Goal: Contribute content: Contribute content

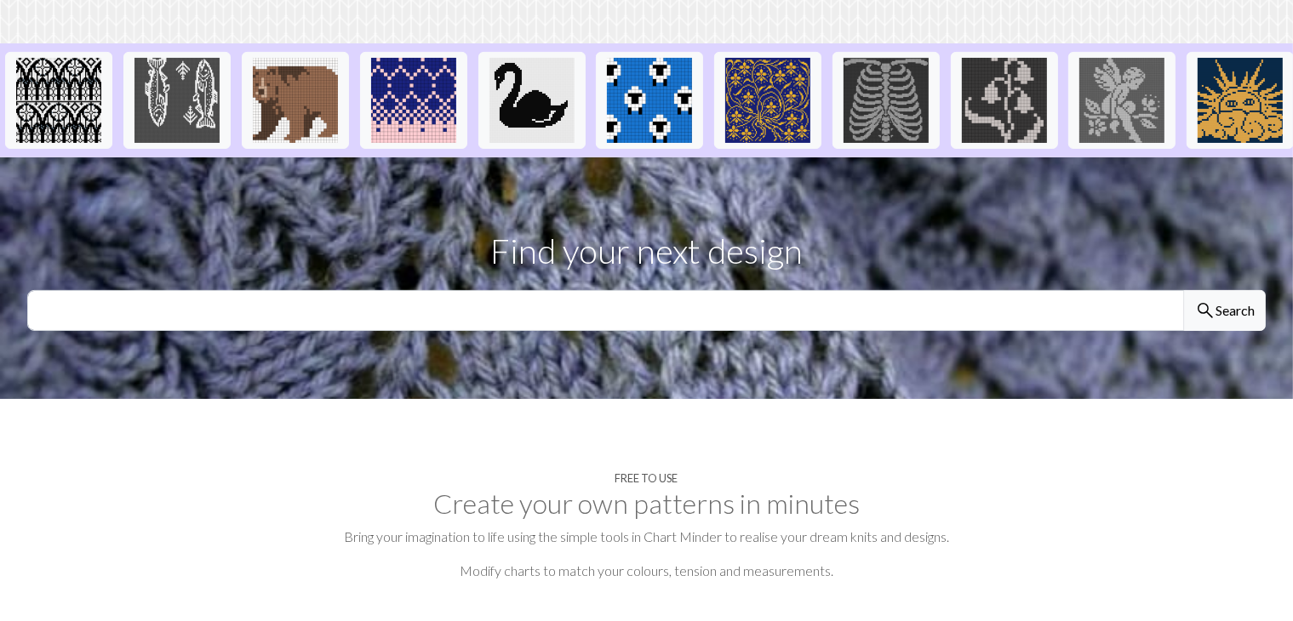
scroll to position [470, 0]
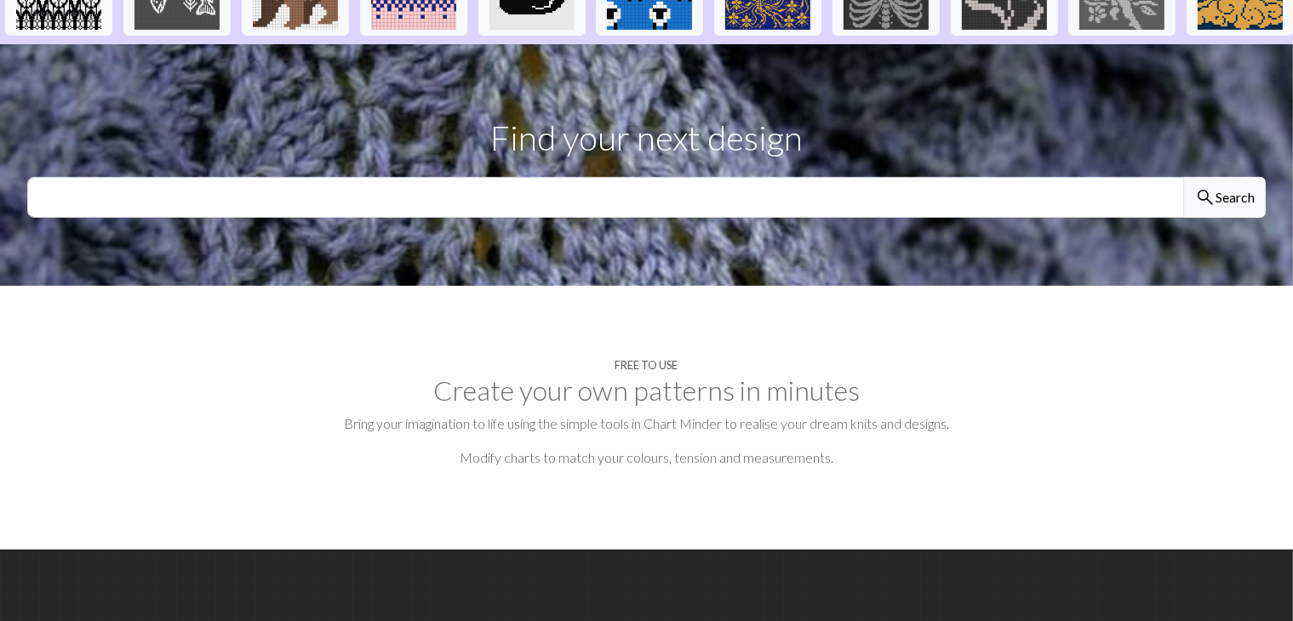
click at [684, 163] on p "Find your next design" at bounding box center [646, 137] width 1239 height 51
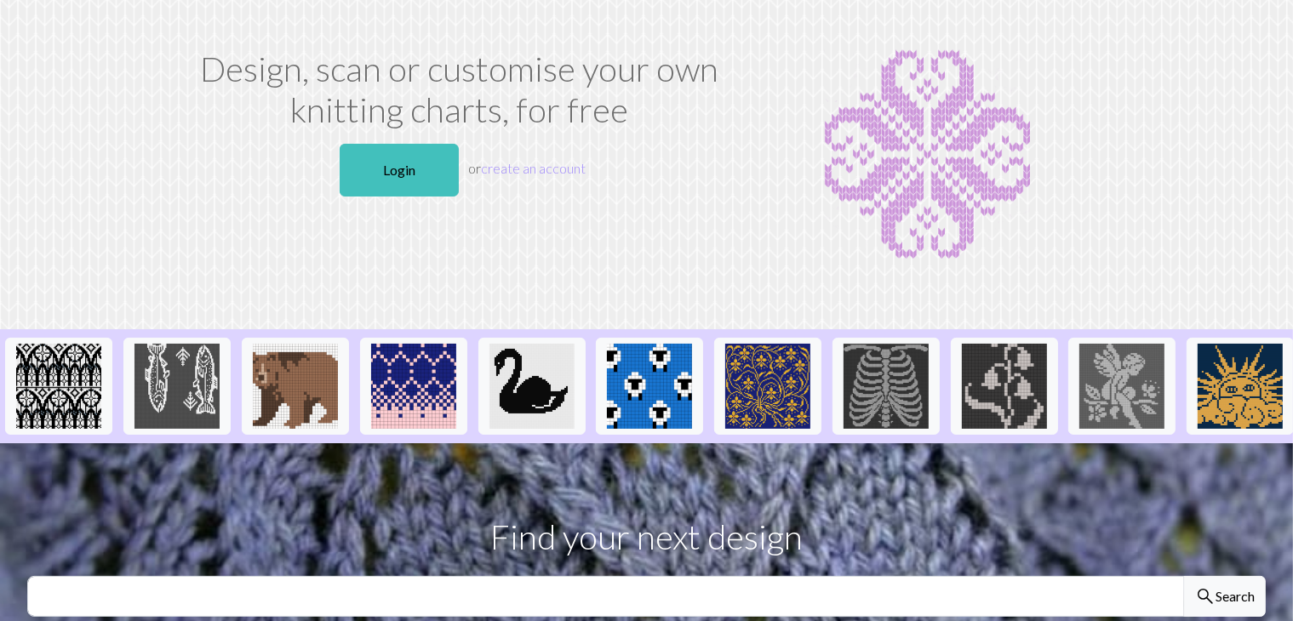
scroll to position [0, 0]
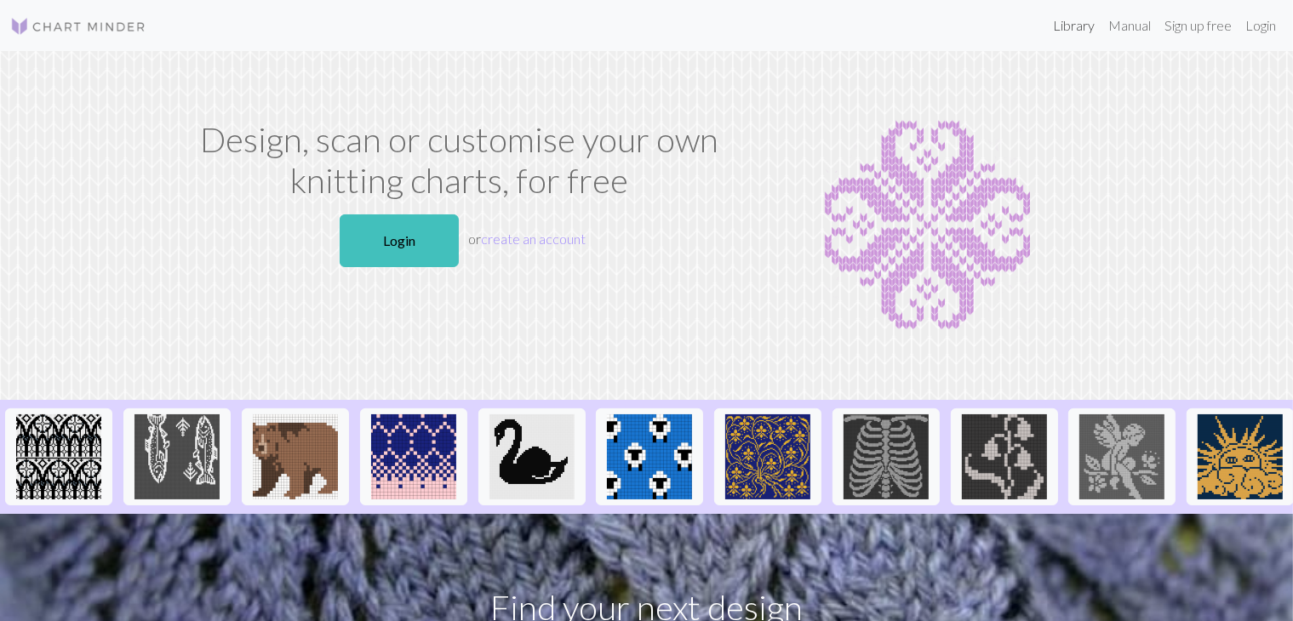
click at [1079, 33] on link "Library" at bounding box center [1073, 26] width 55 height 34
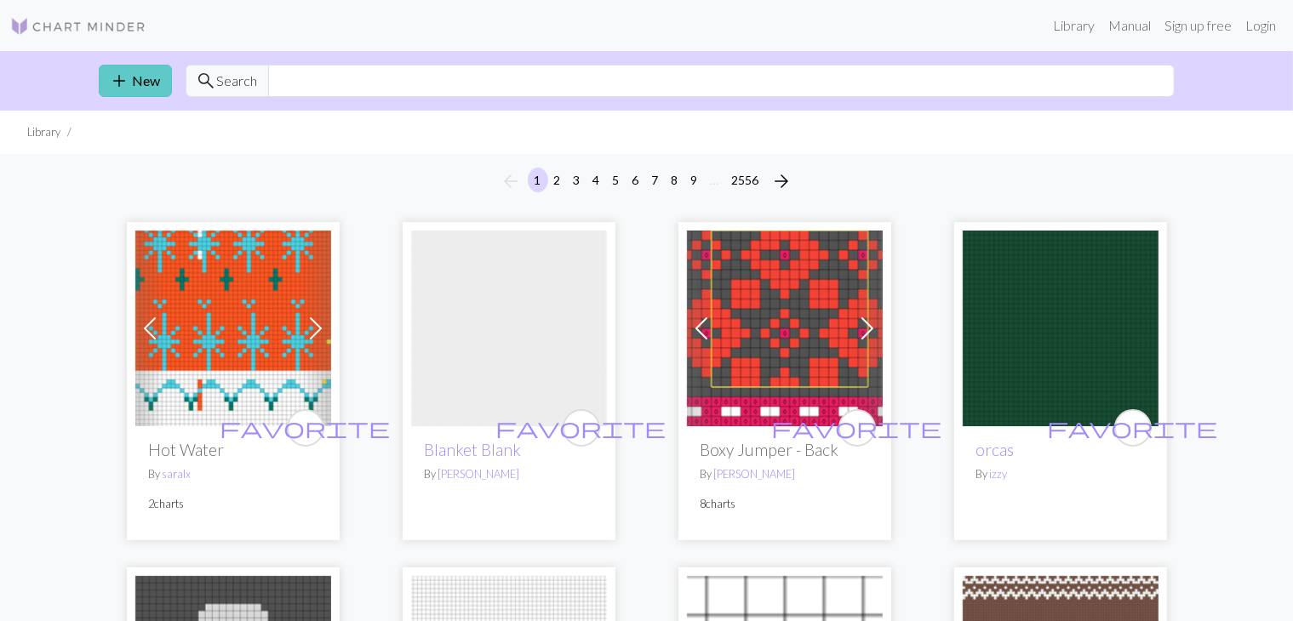
click at [119, 69] on span "add" at bounding box center [120, 81] width 20 height 24
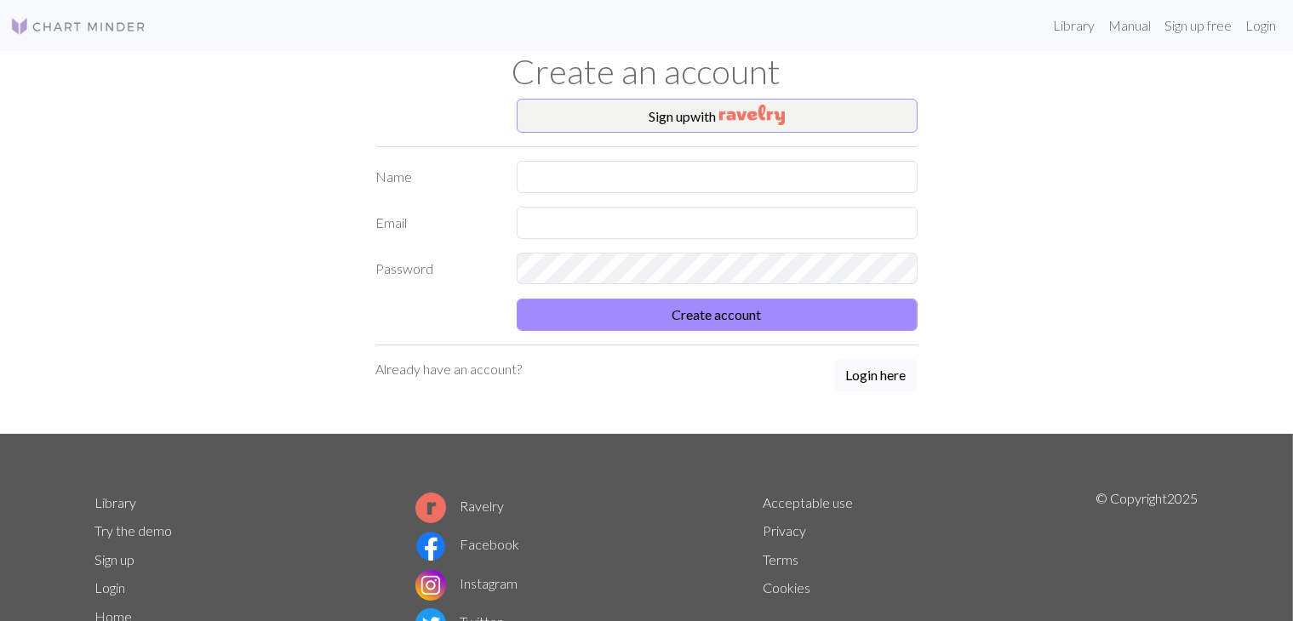
click at [865, 372] on button "Login here" at bounding box center [876, 375] width 83 height 32
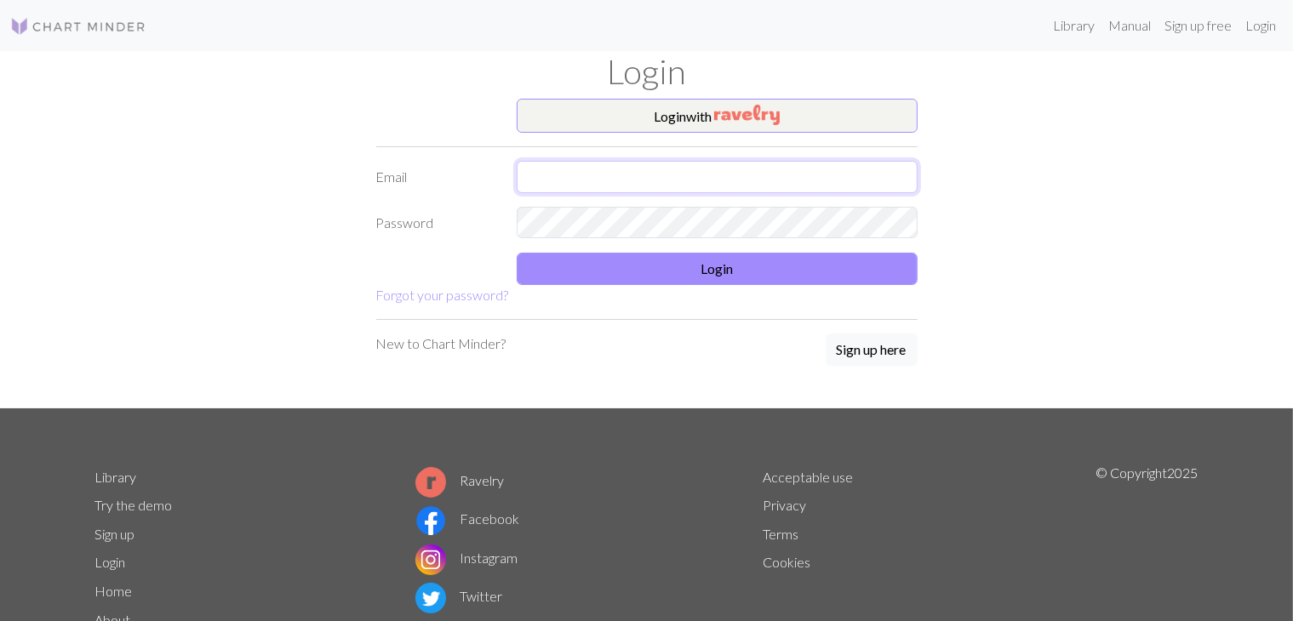
click at [616, 191] on input "text" at bounding box center [717, 177] width 401 height 32
type input "[EMAIL_ADDRESS][DOMAIN_NAME]"
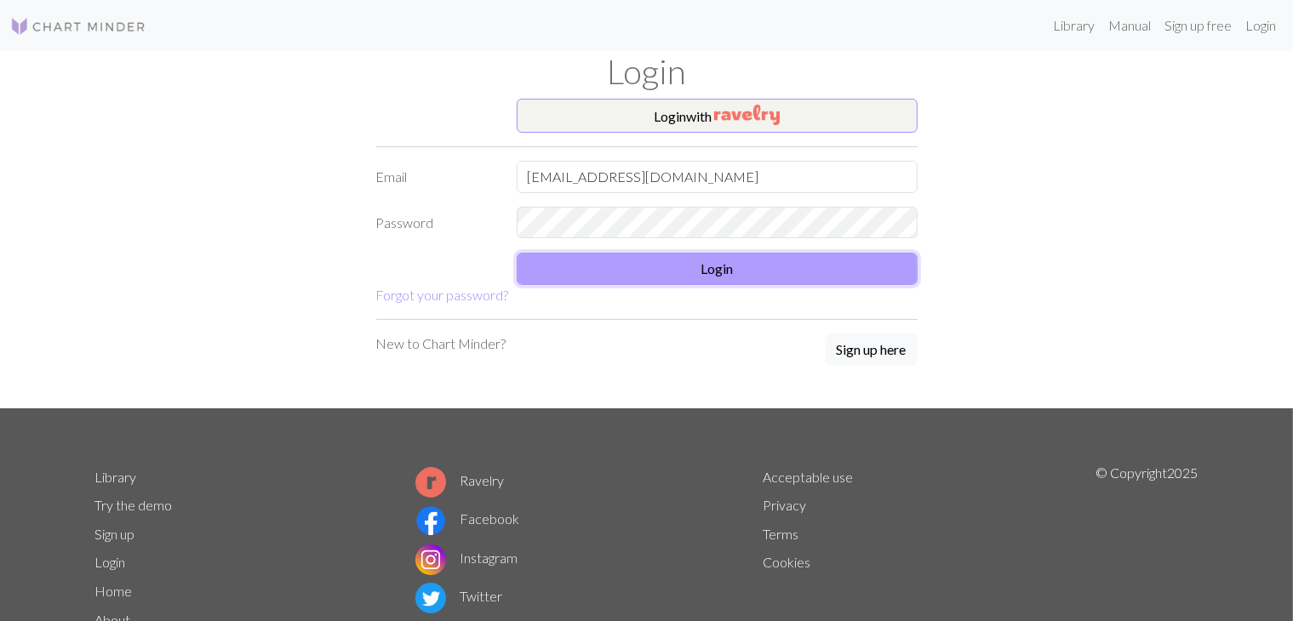
click at [650, 266] on button "Login" at bounding box center [717, 269] width 401 height 32
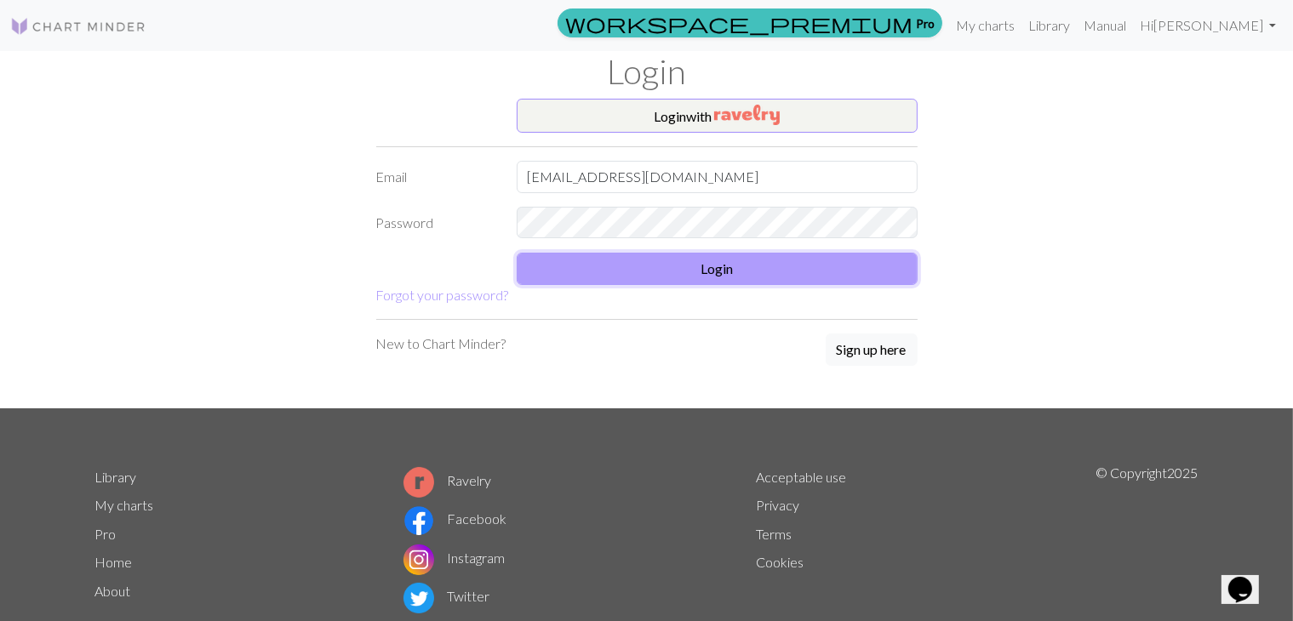
click at [667, 267] on button "Login" at bounding box center [717, 269] width 401 height 32
click at [640, 266] on button "Login" at bounding box center [717, 269] width 401 height 32
click at [747, 281] on button "Login" at bounding box center [717, 269] width 401 height 32
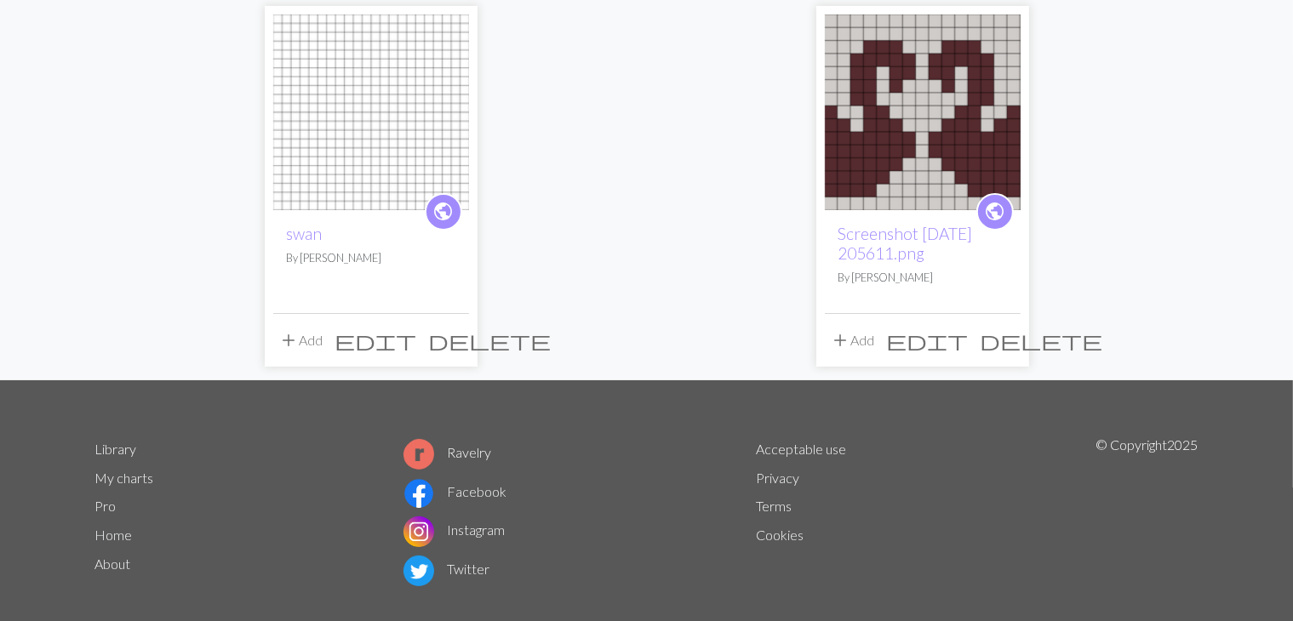
scroll to position [163, 0]
click at [344, 158] on img at bounding box center [371, 112] width 196 height 196
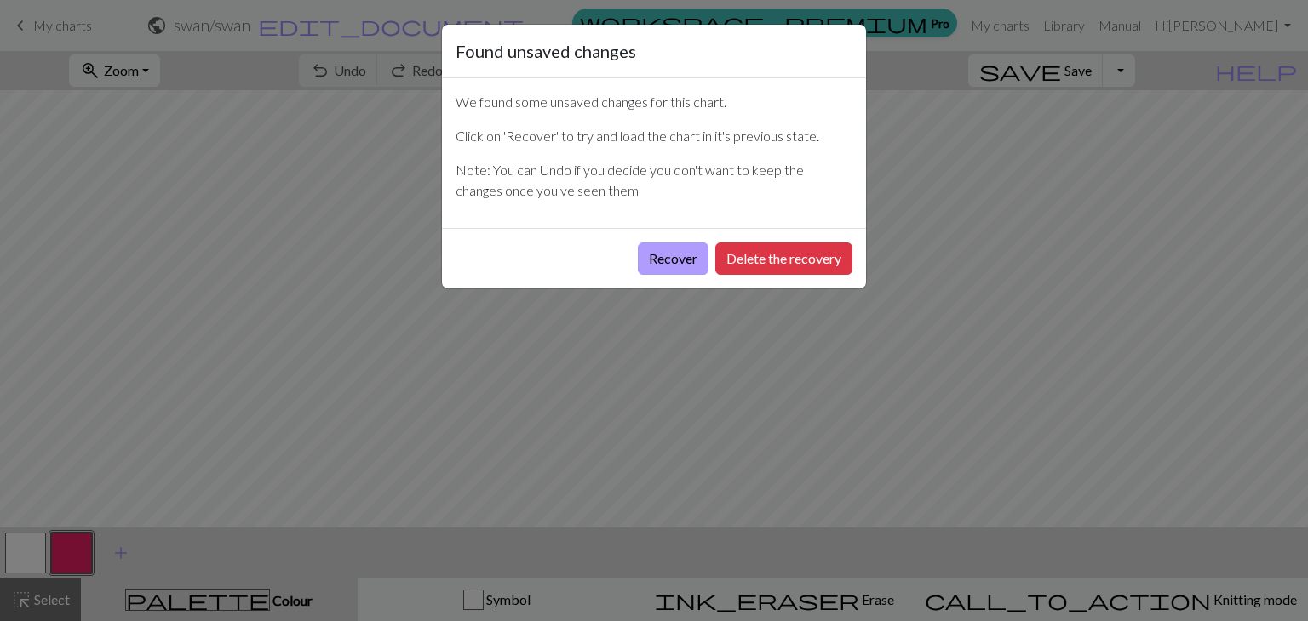
click at [690, 271] on button "Recover" at bounding box center [673, 259] width 71 height 32
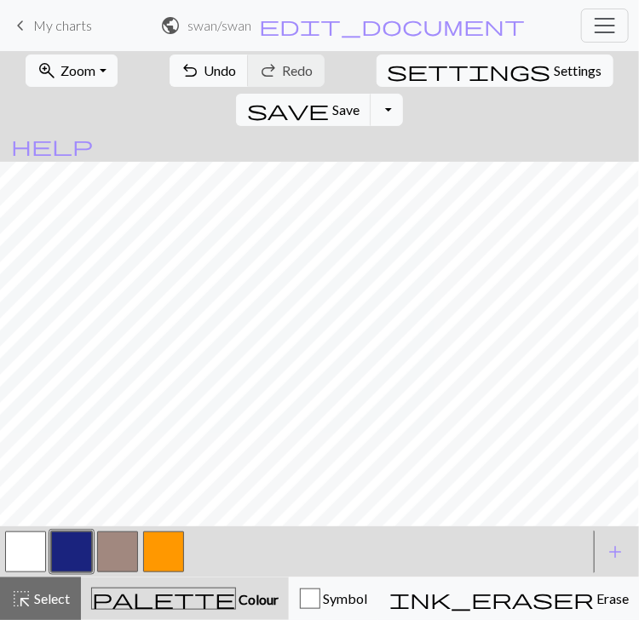
click at [74, 572] on button "button" at bounding box center [71, 551] width 41 height 41
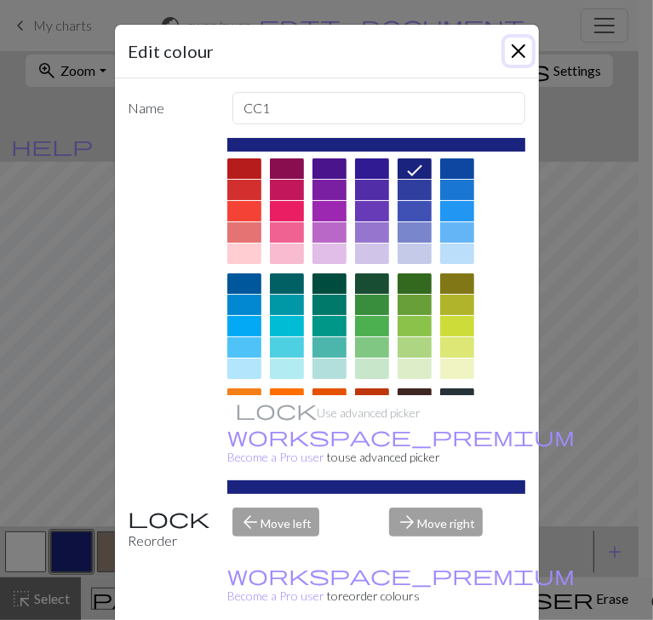
click at [524, 52] on button "Close" at bounding box center [518, 50] width 27 height 27
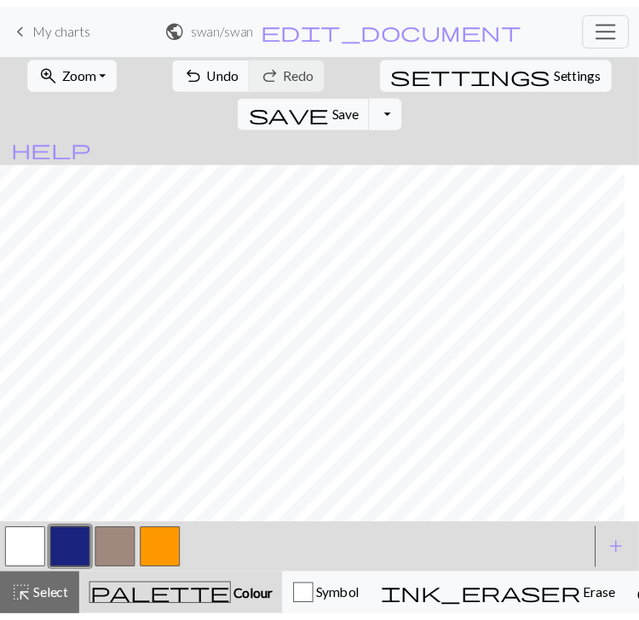
scroll to position [10, 0]
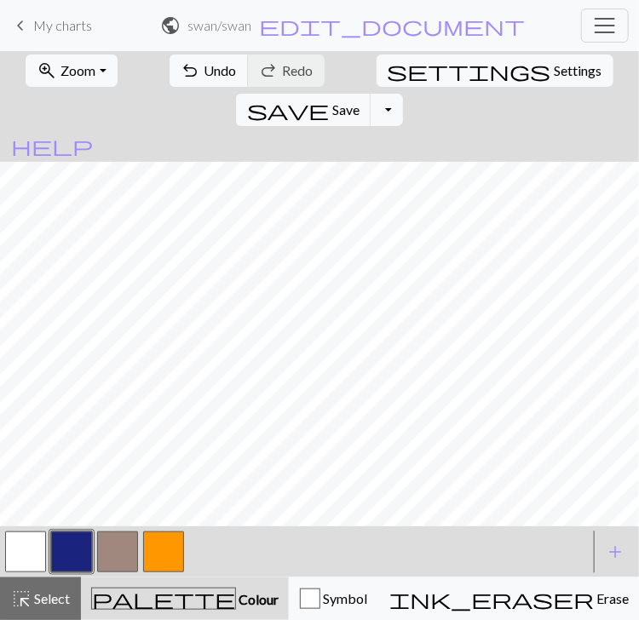
click at [31, 572] on button "button" at bounding box center [25, 551] width 41 height 41
click at [78, 572] on button "button" at bounding box center [71, 551] width 41 height 41
click at [37, 572] on button "button" at bounding box center [25, 551] width 41 height 41
click at [72, 572] on button "button" at bounding box center [71, 551] width 41 height 41
click at [24, 572] on button "button" at bounding box center [25, 551] width 41 height 41
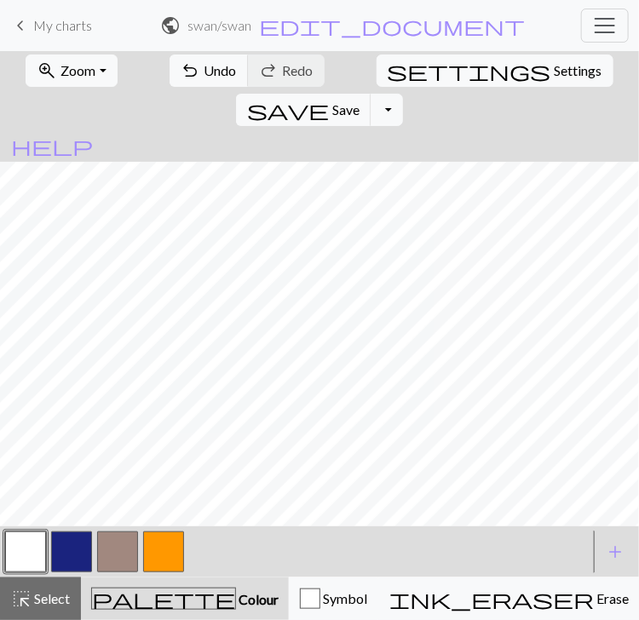
click at [152, 572] on button "button" at bounding box center [163, 551] width 41 height 41
click at [66, 572] on button "button" at bounding box center [71, 551] width 41 height 41
click at [70, 572] on button "button" at bounding box center [71, 551] width 41 height 41
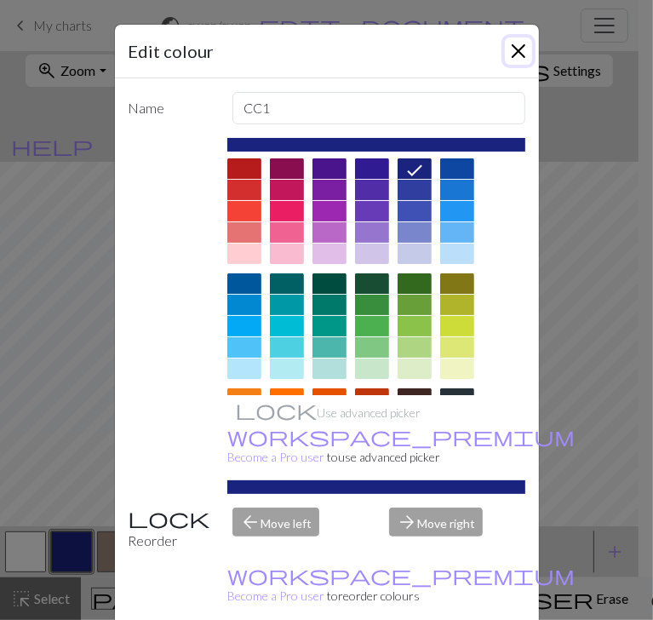
click at [514, 37] on button "Close" at bounding box center [518, 50] width 27 height 27
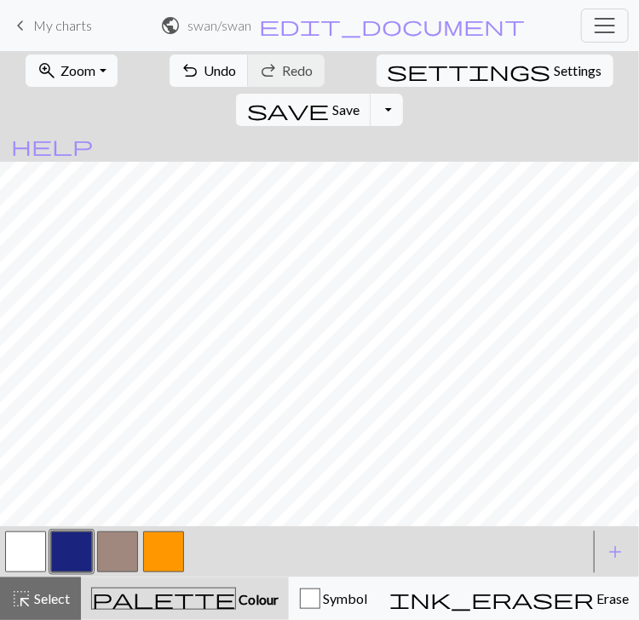
click at [34, 572] on button "button" at bounding box center [25, 551] width 41 height 41
click at [204, 78] on span "Undo" at bounding box center [220, 70] width 32 height 16
click at [74, 572] on button "button" at bounding box center [71, 551] width 41 height 41
click at [44, 572] on button "button" at bounding box center [25, 551] width 41 height 41
click at [74, 572] on button "button" at bounding box center [71, 551] width 41 height 41
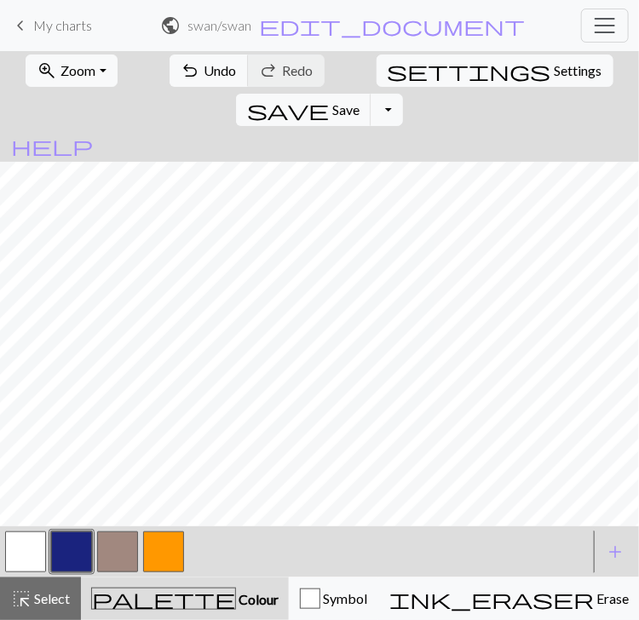
click at [27, 572] on button "button" at bounding box center [25, 551] width 41 height 41
click at [204, 78] on span "Undo" at bounding box center [220, 70] width 32 height 16
click at [54, 572] on button "button" at bounding box center [71, 551] width 41 height 41
click at [31, 572] on button "button" at bounding box center [25, 551] width 41 height 41
click at [70, 572] on button "button" at bounding box center [71, 551] width 41 height 41
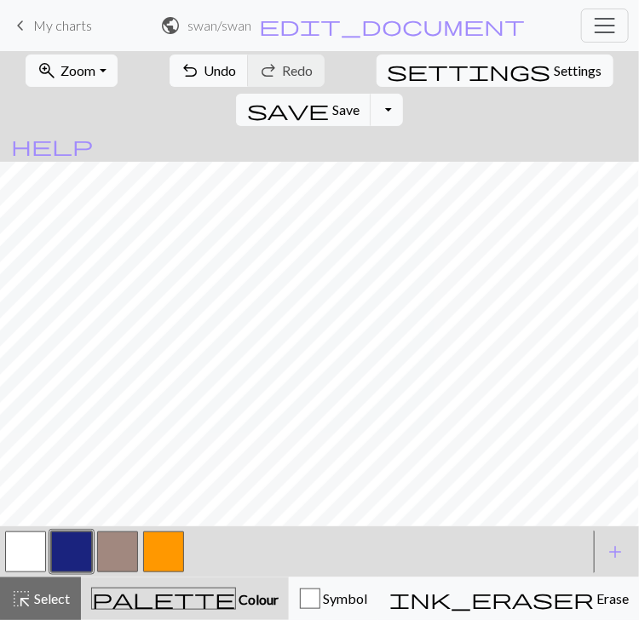
click at [32, 572] on button "button" at bounding box center [25, 551] width 41 height 41
click at [71, 572] on button "button" at bounding box center [71, 551] width 41 height 41
click at [26, 572] on button "button" at bounding box center [25, 551] width 41 height 41
click at [202, 87] on button "undo Undo Undo" at bounding box center [208, 70] width 79 height 32
click at [75, 572] on button "button" at bounding box center [71, 551] width 41 height 41
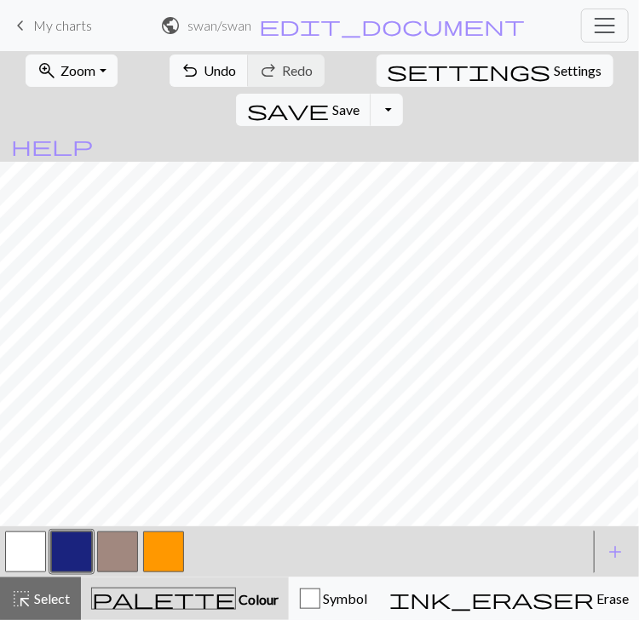
click at [40, 572] on button "button" at bounding box center [25, 551] width 41 height 41
click at [75, 572] on button "button" at bounding box center [71, 551] width 41 height 41
click at [33, 572] on button "button" at bounding box center [25, 551] width 41 height 41
click at [155, 572] on button "button" at bounding box center [163, 551] width 41 height 41
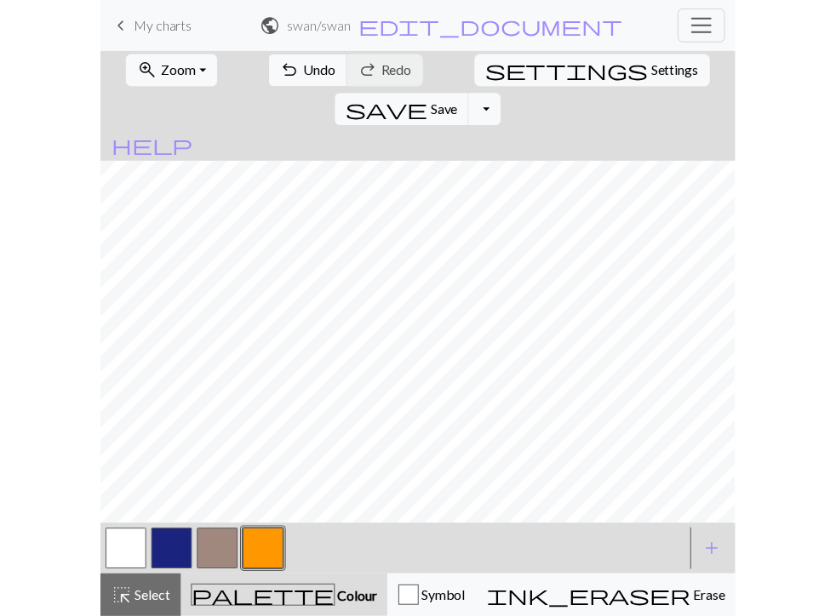
scroll to position [0, 0]
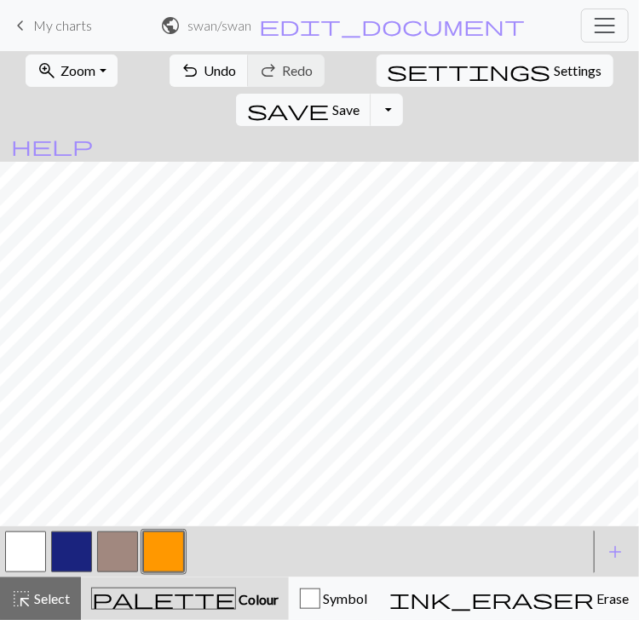
click at [83, 572] on button "button" at bounding box center [71, 551] width 41 height 41
click at [180, 83] on span "undo" at bounding box center [190, 71] width 20 height 24
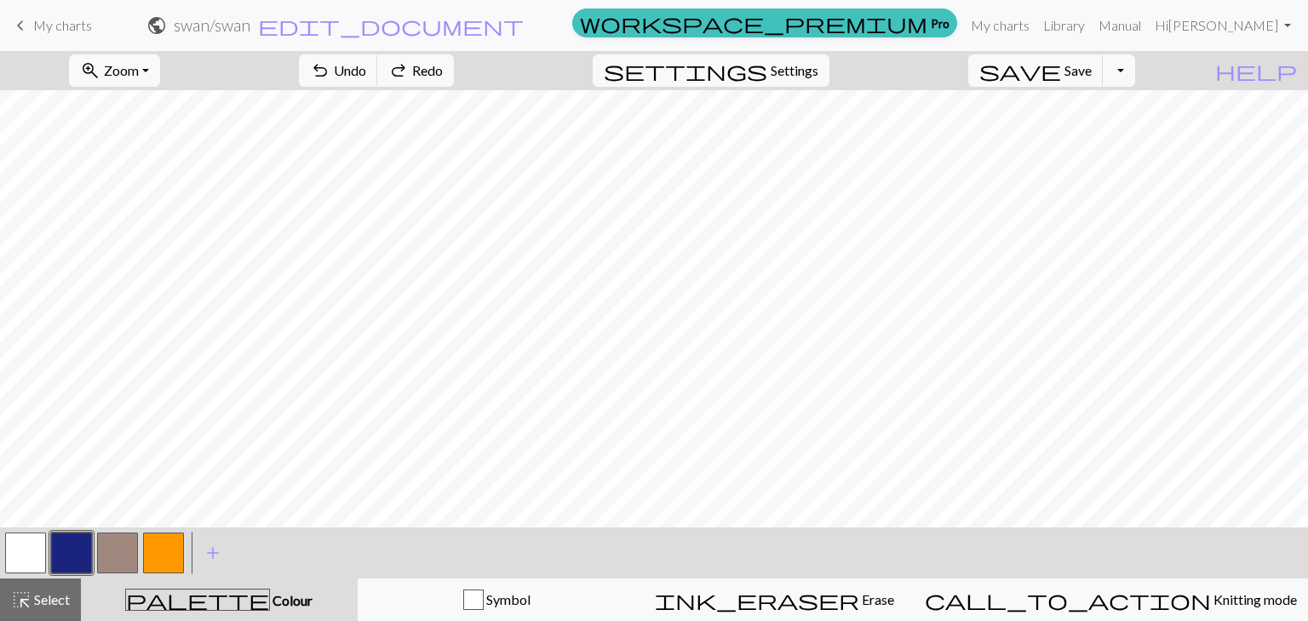
click at [72, 536] on button "button" at bounding box center [71, 553] width 41 height 41
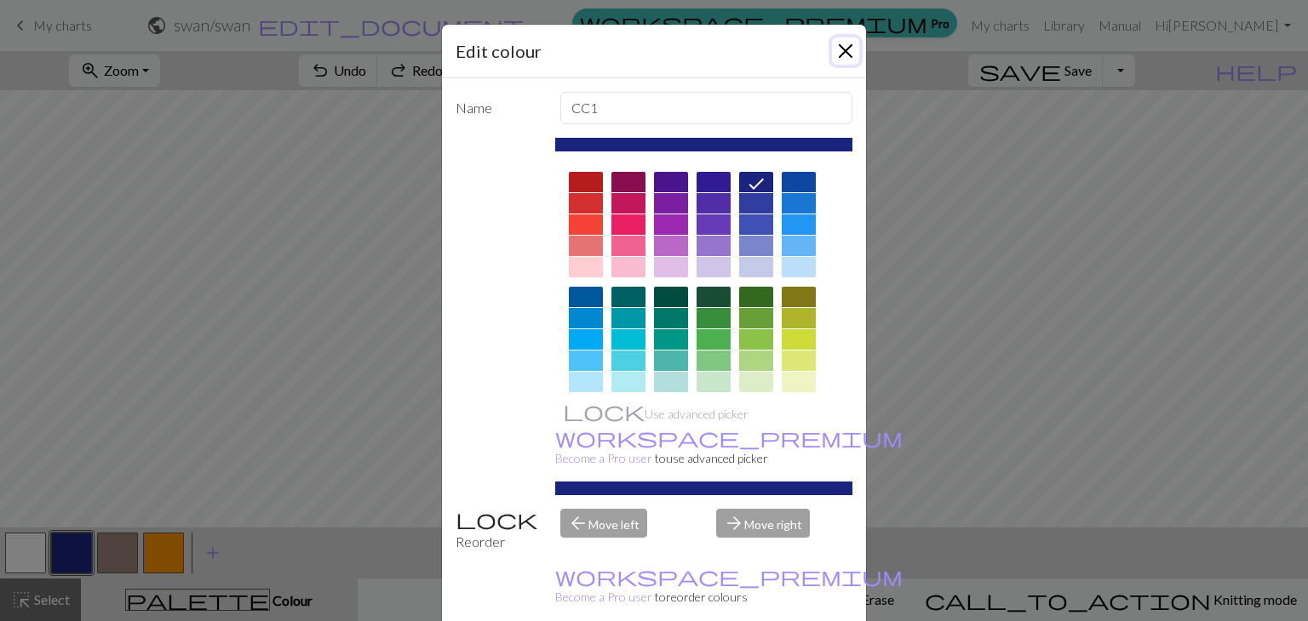
click at [832, 51] on button "Close" at bounding box center [845, 50] width 27 height 27
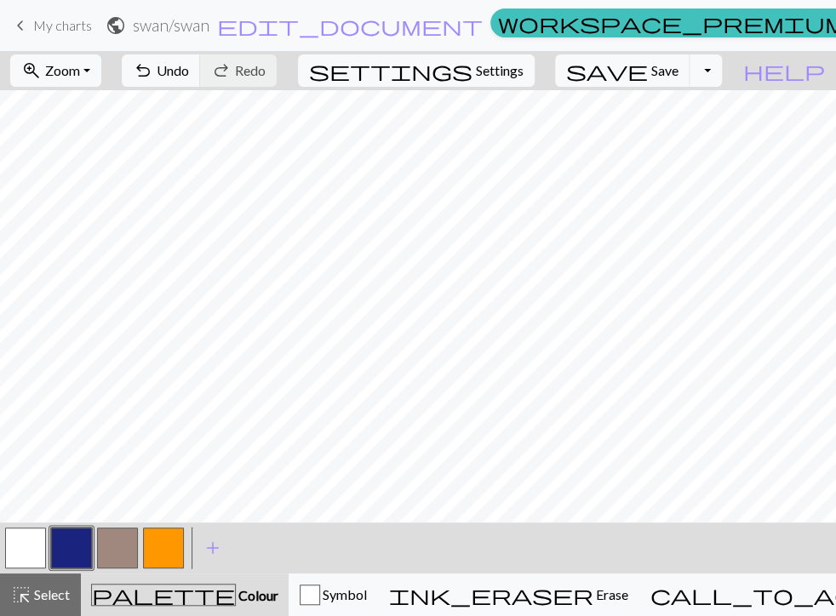
click at [20, 550] on button "button" at bounding box center [25, 548] width 41 height 41
click at [58, 547] on button "button" at bounding box center [71, 548] width 41 height 41
click at [23, 542] on button "button" at bounding box center [25, 548] width 41 height 41
click at [153, 68] on span "undo" at bounding box center [143, 71] width 20 height 24
click at [153, 66] on span "undo" at bounding box center [143, 71] width 20 height 24
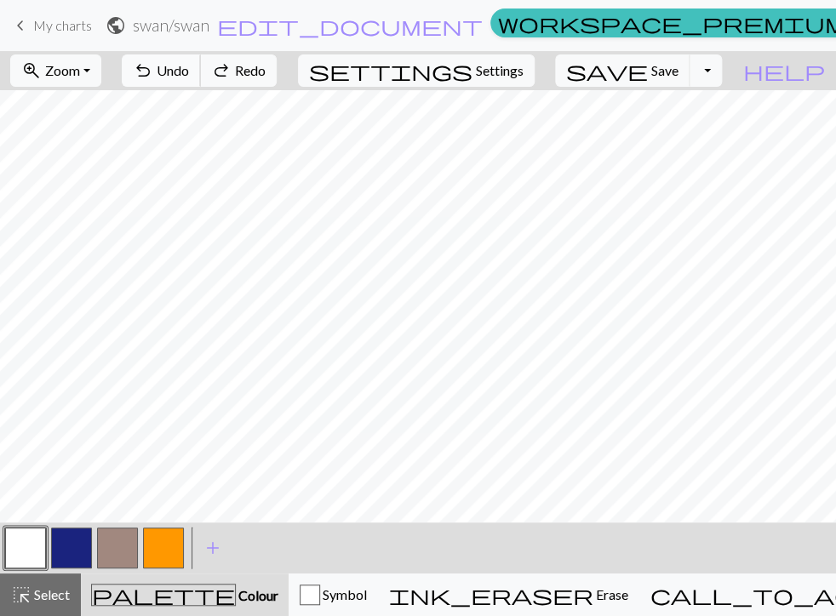
click at [189, 73] on span "Undo" at bounding box center [173, 70] width 32 height 16
click at [84, 551] on button "button" at bounding box center [71, 548] width 41 height 41
click at [44, 542] on button "button" at bounding box center [25, 548] width 41 height 41
click at [201, 83] on button "undo Undo Undo" at bounding box center [161, 70] width 79 height 32
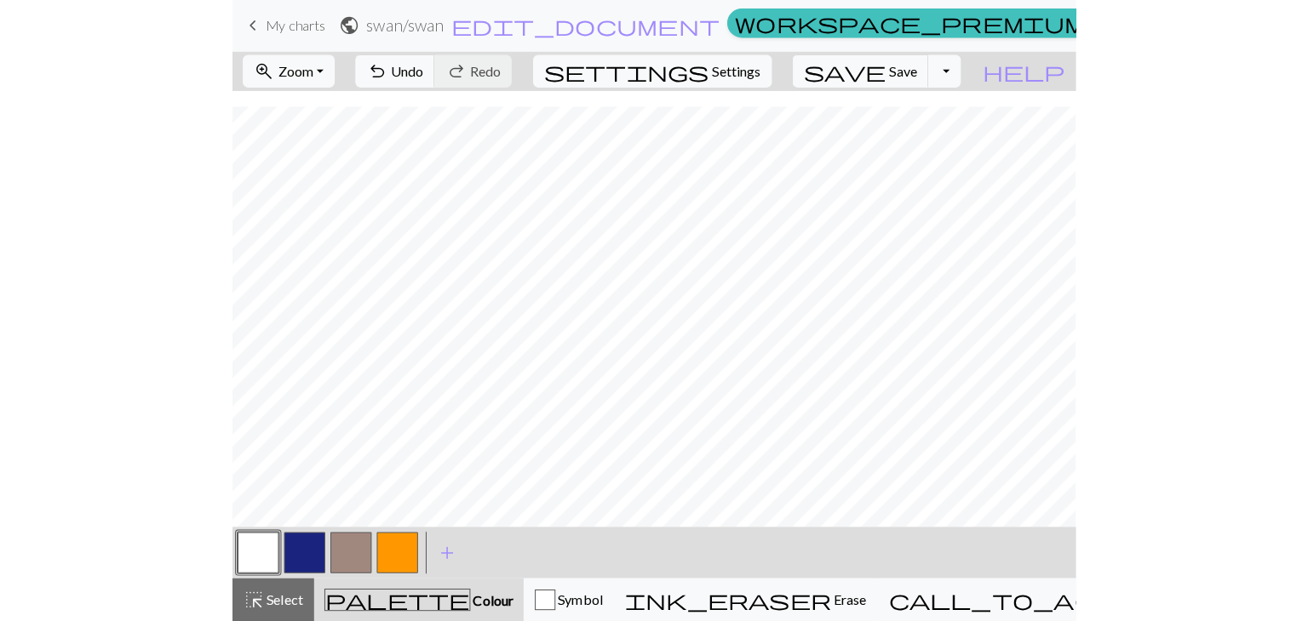
scroll to position [15, 0]
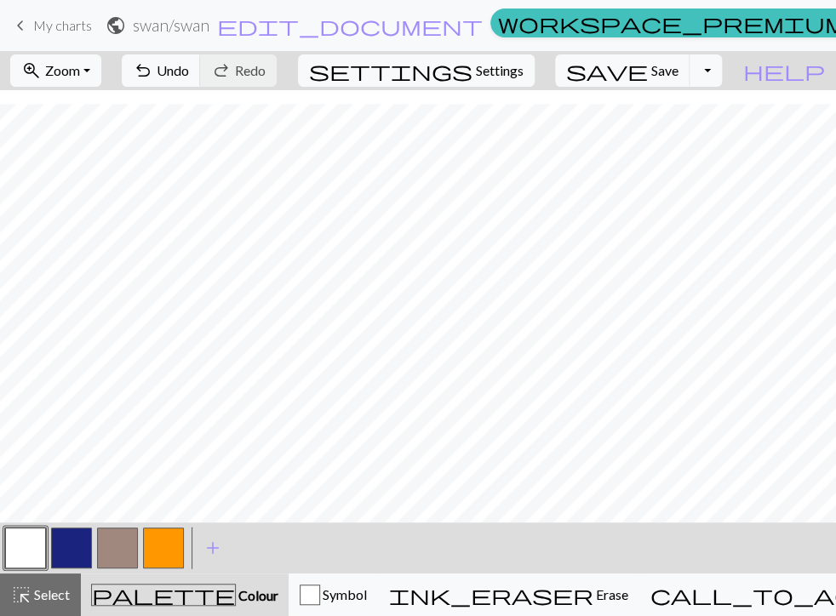
click at [61, 551] on button "button" at bounding box center [71, 548] width 41 height 41
click at [189, 75] on span "Undo" at bounding box center [173, 70] width 32 height 16
click at [44, 545] on button "button" at bounding box center [25, 548] width 41 height 41
click at [65, 548] on button "button" at bounding box center [71, 548] width 41 height 41
click at [18, 547] on button "button" at bounding box center [25, 548] width 41 height 41
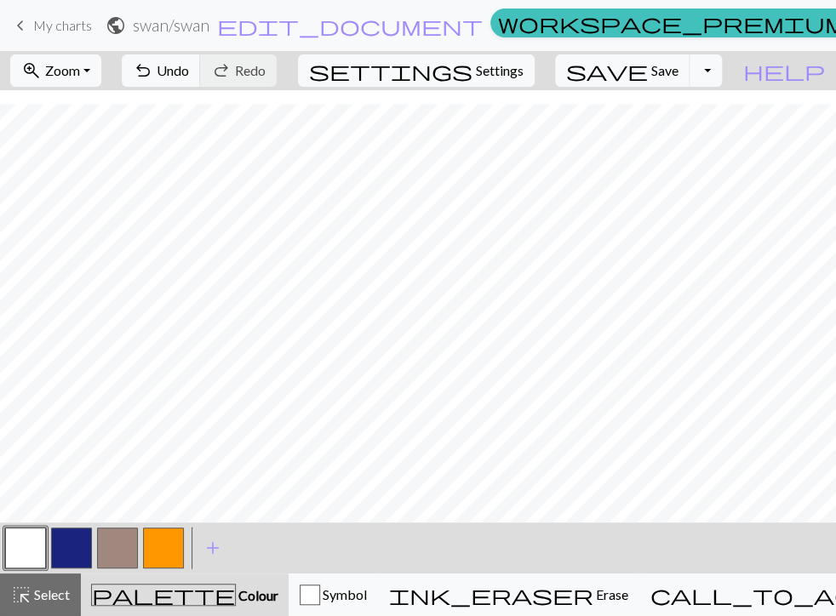
click at [75, 543] on button "button" at bounding box center [71, 548] width 41 height 41
click at [37, 539] on button "button" at bounding box center [25, 548] width 41 height 41
click at [68, 547] on button "button" at bounding box center [71, 548] width 41 height 41
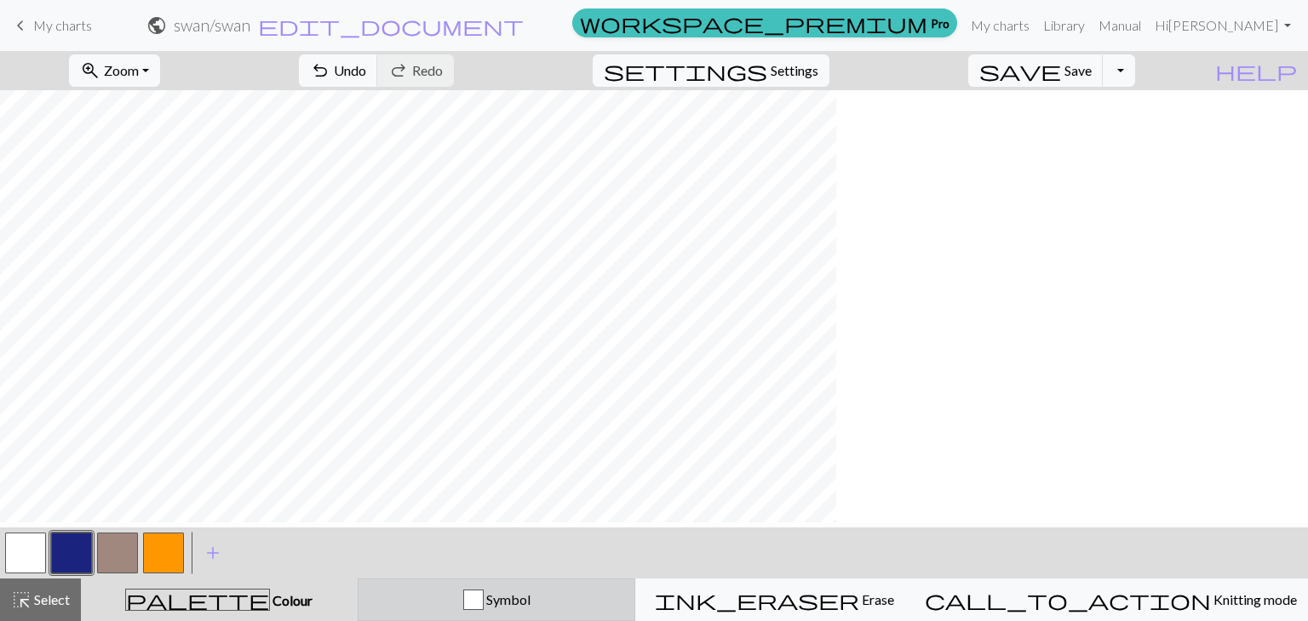
scroll to position [0, 0]
click at [1091, 74] on span "Save" at bounding box center [1077, 70] width 27 height 16
